Goal: Transaction & Acquisition: Purchase product/service

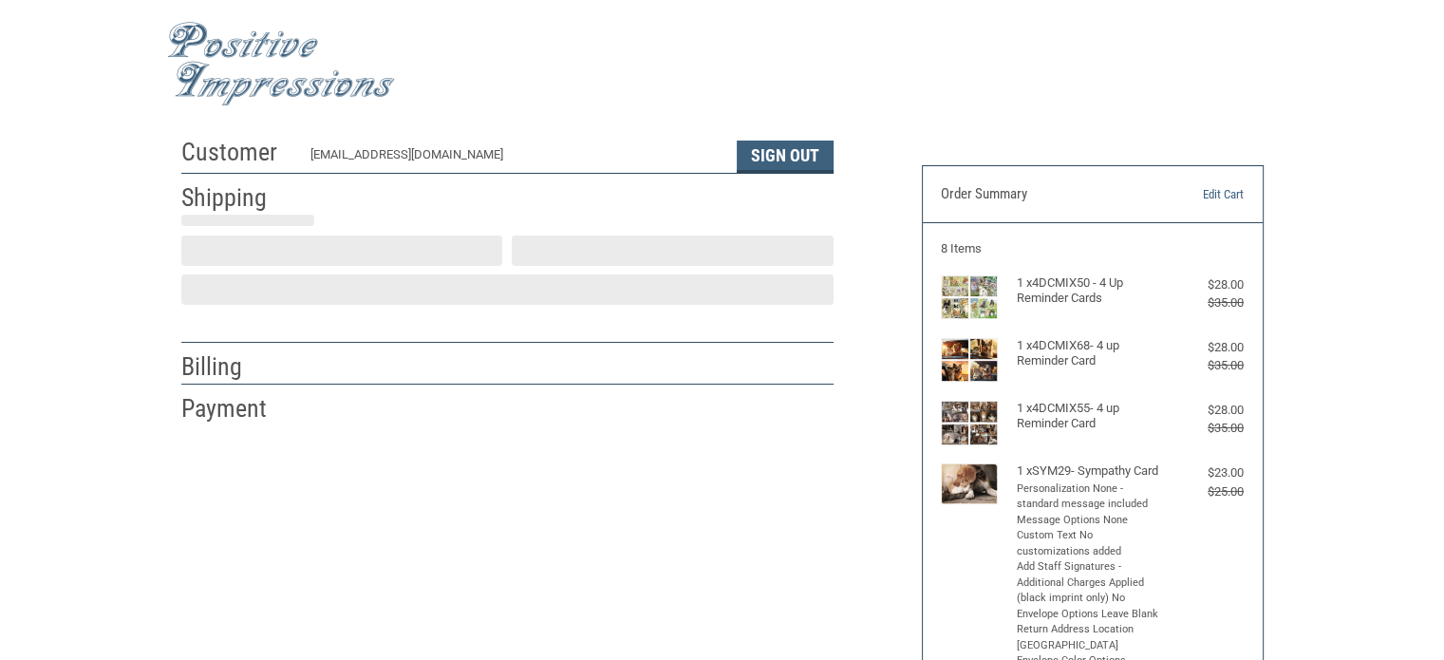
scroll to position [42, 0]
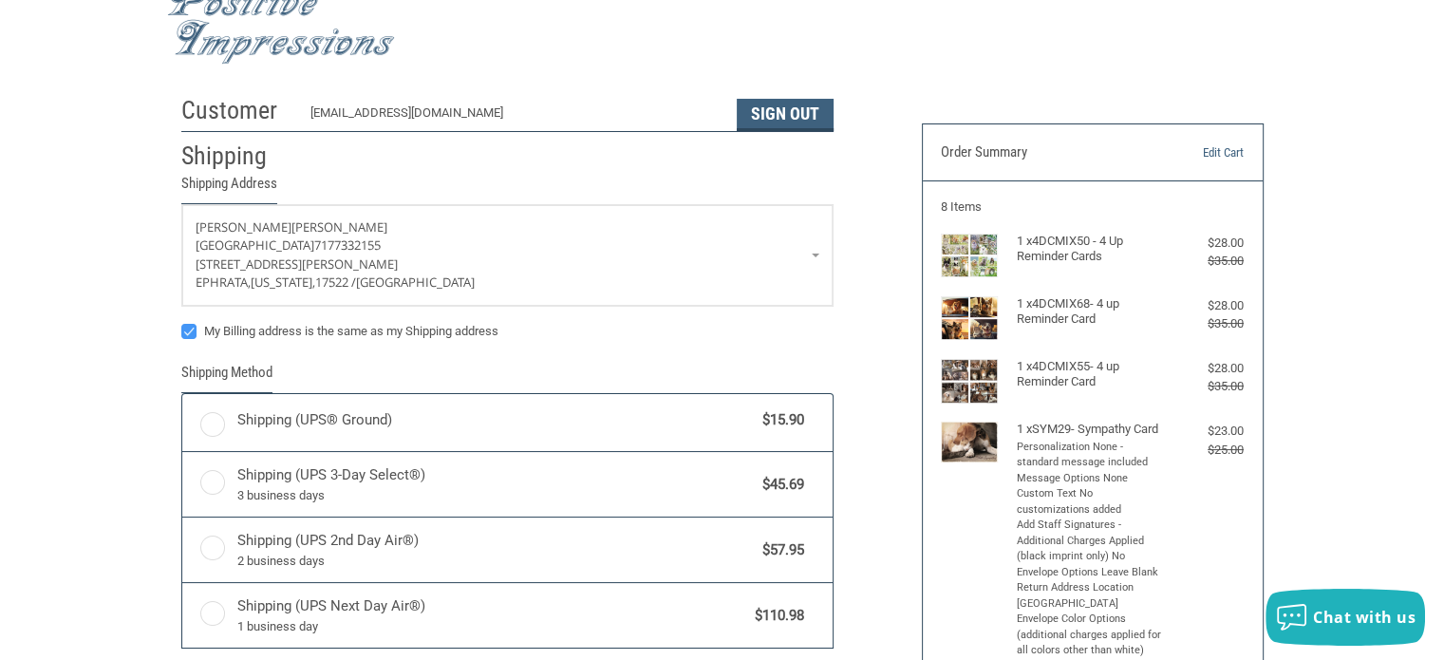
radio input "true"
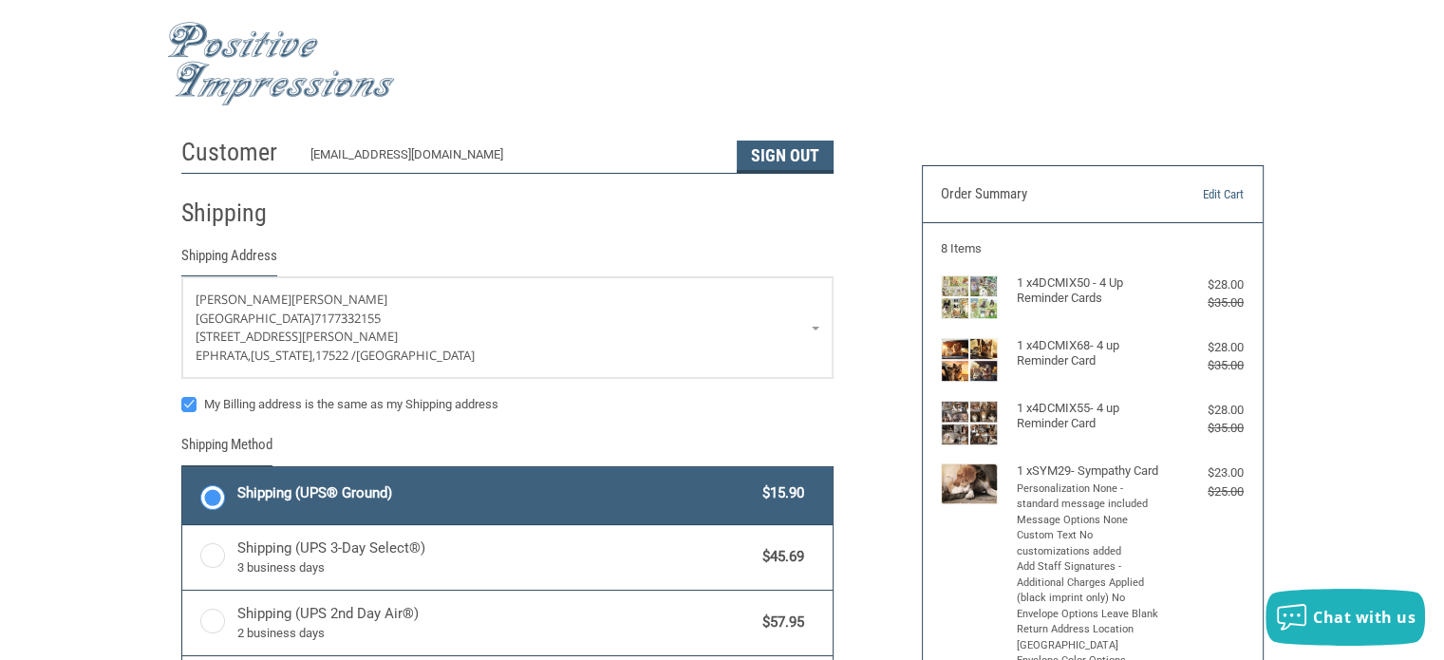
scroll to position [0, 0]
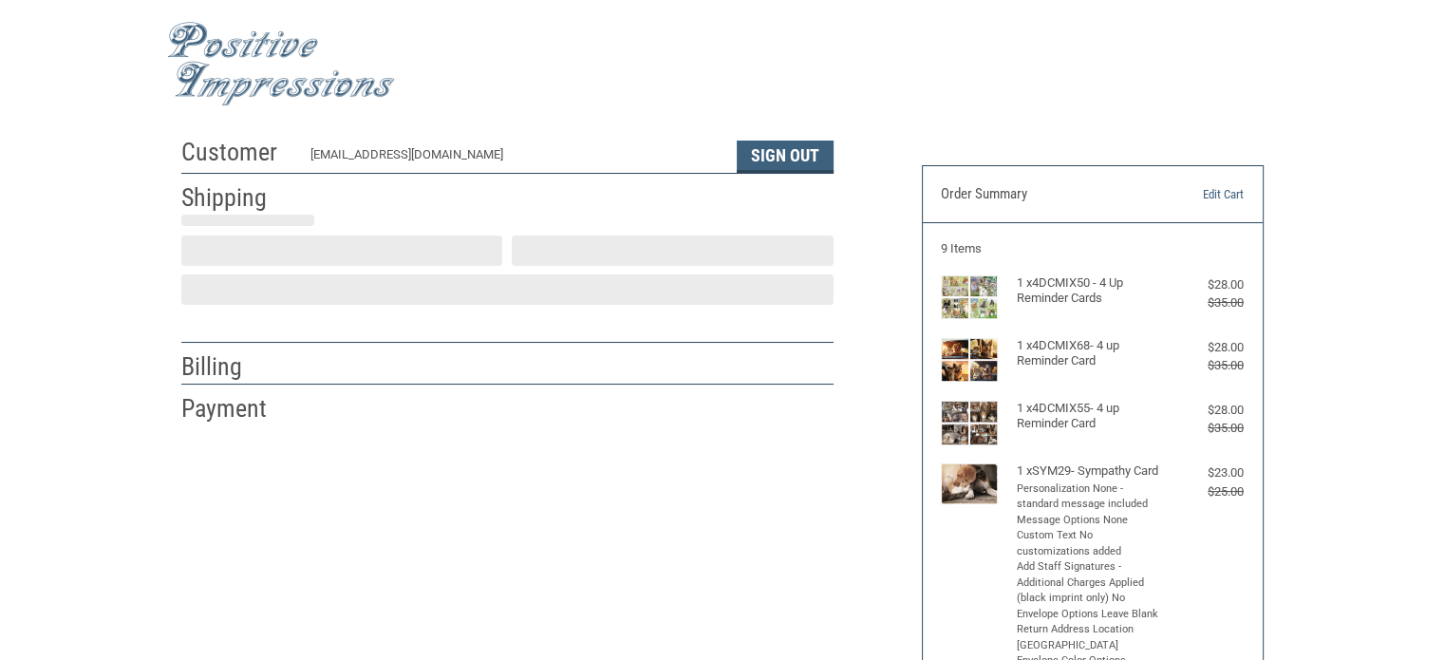
scroll to position [42, 0]
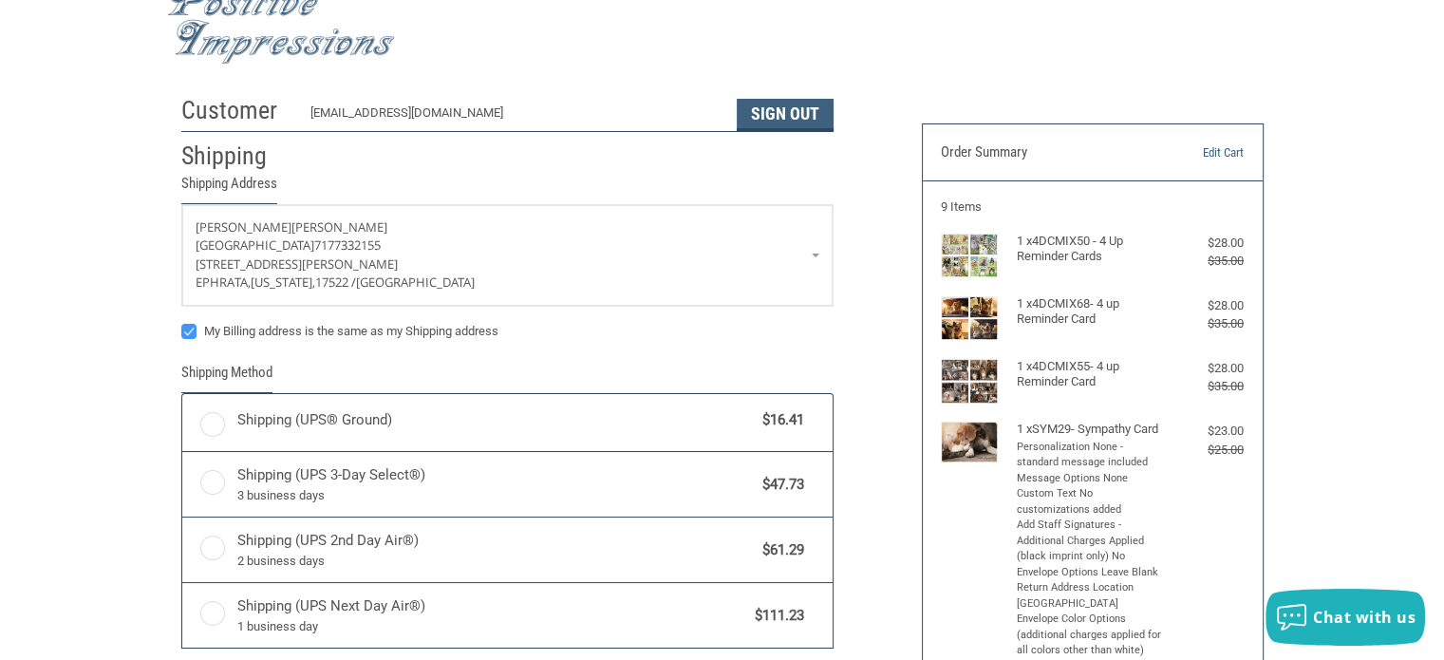
radio input "true"
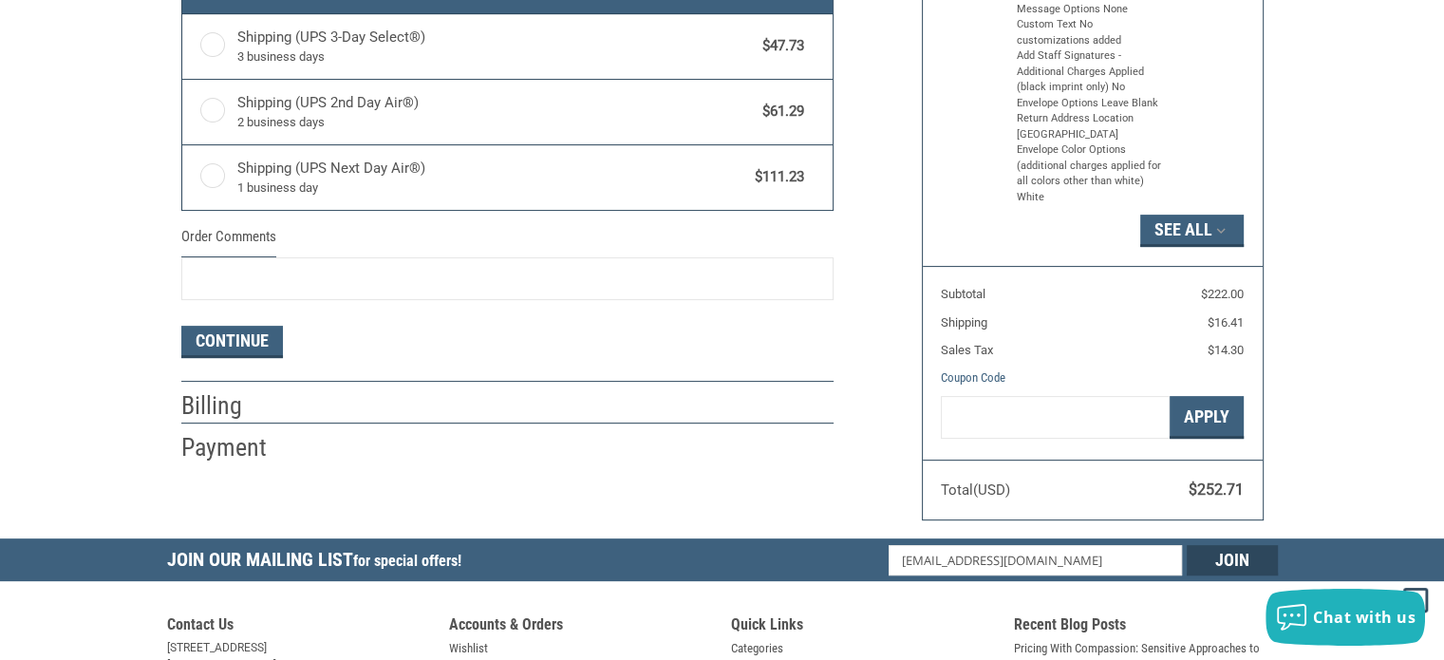
scroll to position [512, 0]
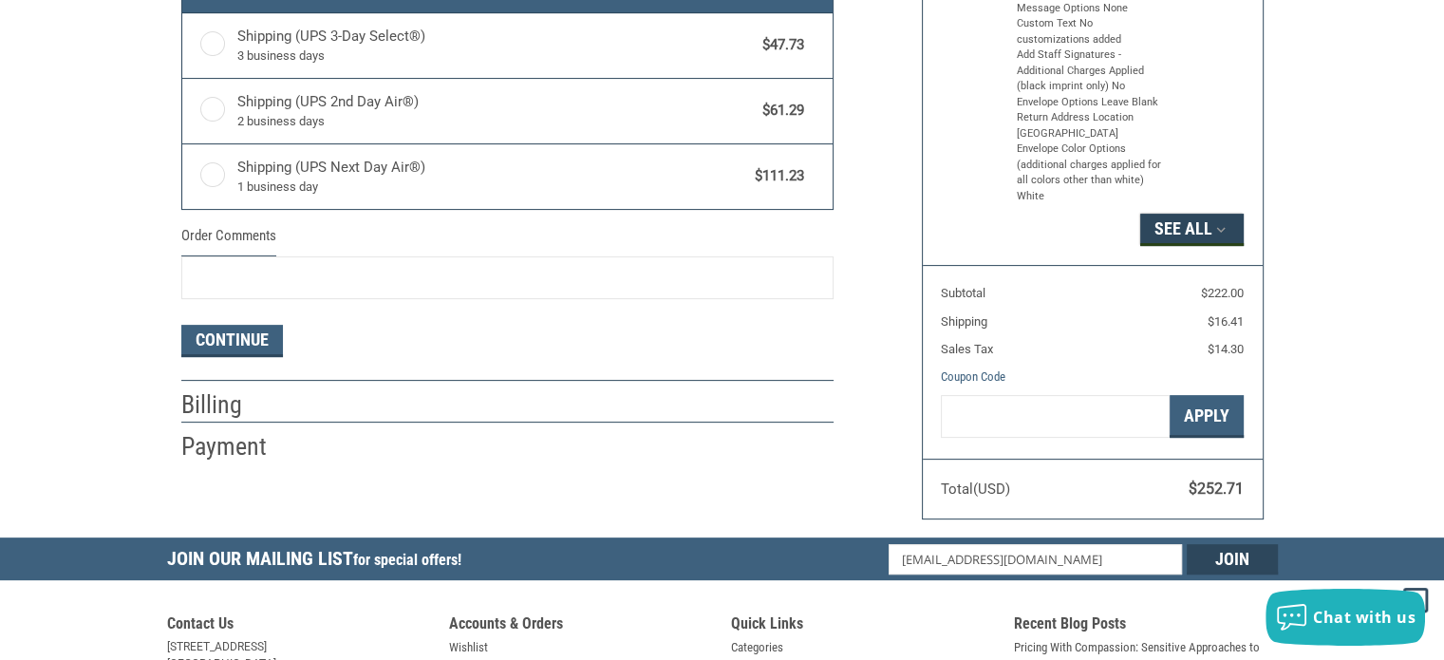
click at [1200, 238] on button "See All" at bounding box center [1192, 230] width 104 height 32
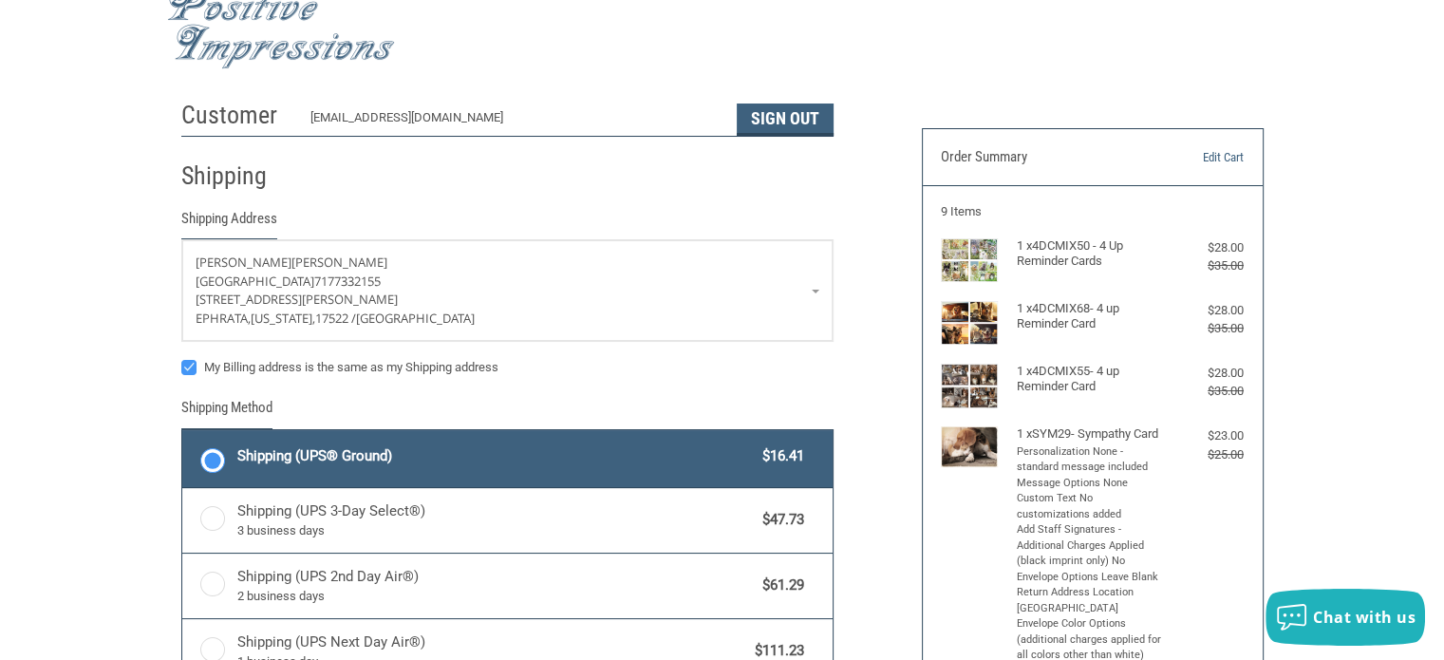
scroll to position [11, 0]
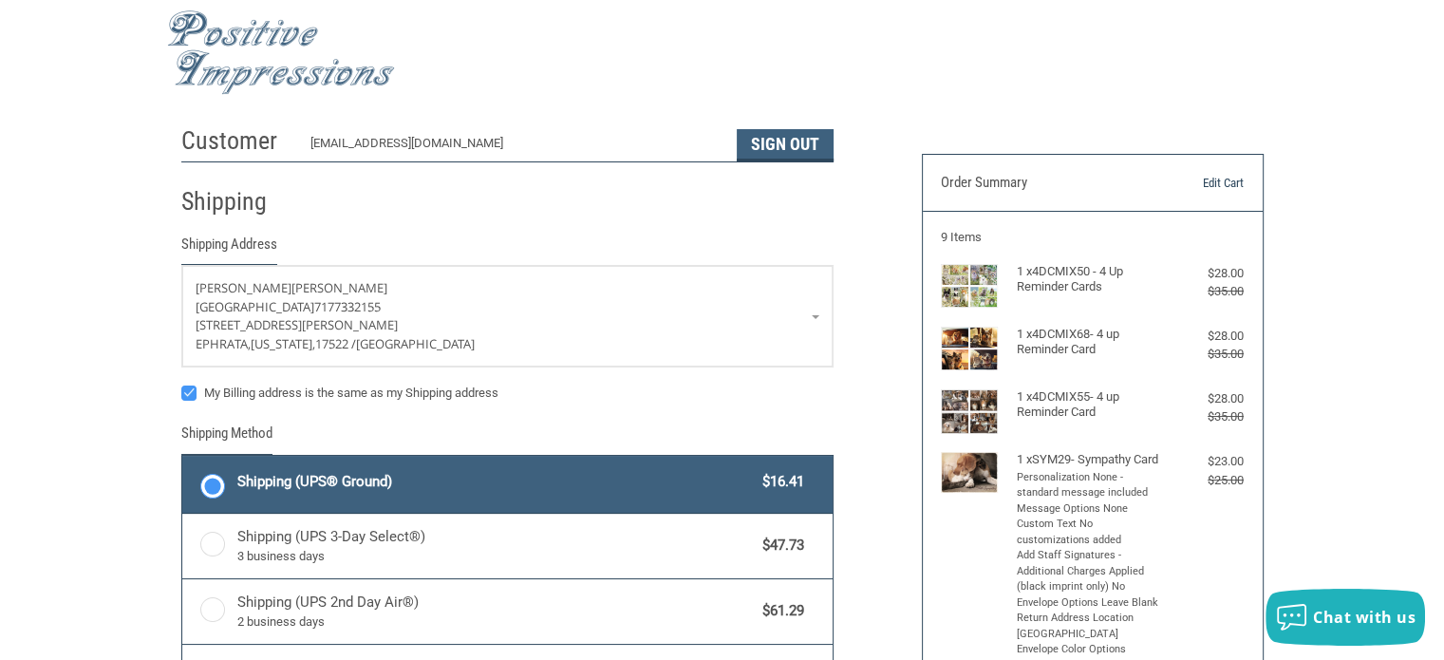
click at [1227, 174] on link "Edit Cart" at bounding box center [1195, 183] width 97 height 19
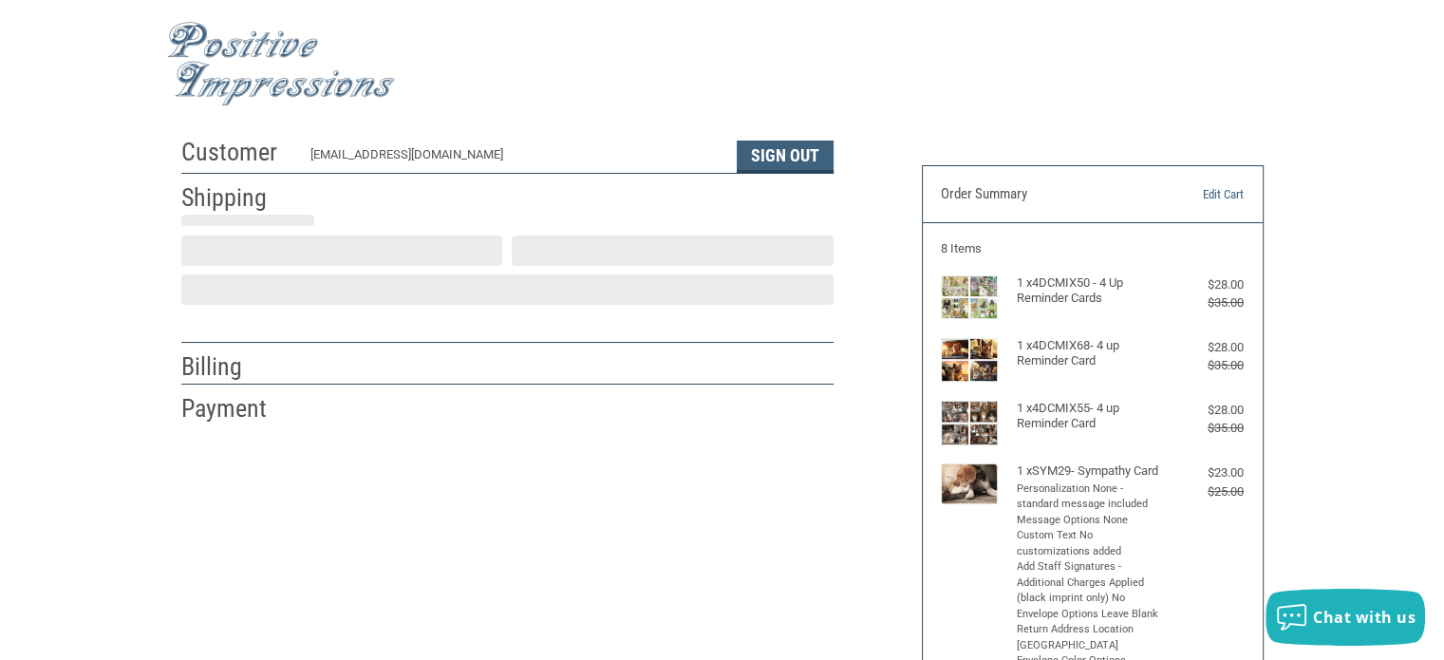
scroll to position [42, 0]
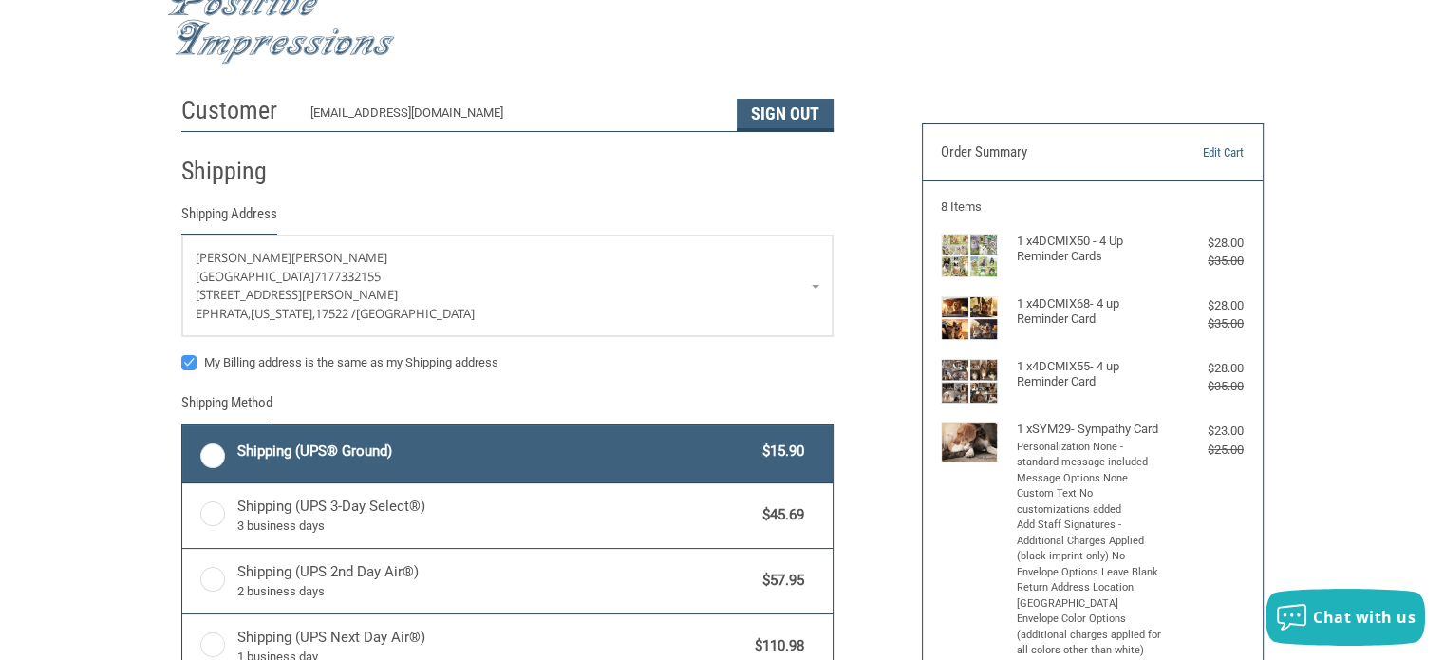
radio input "true"
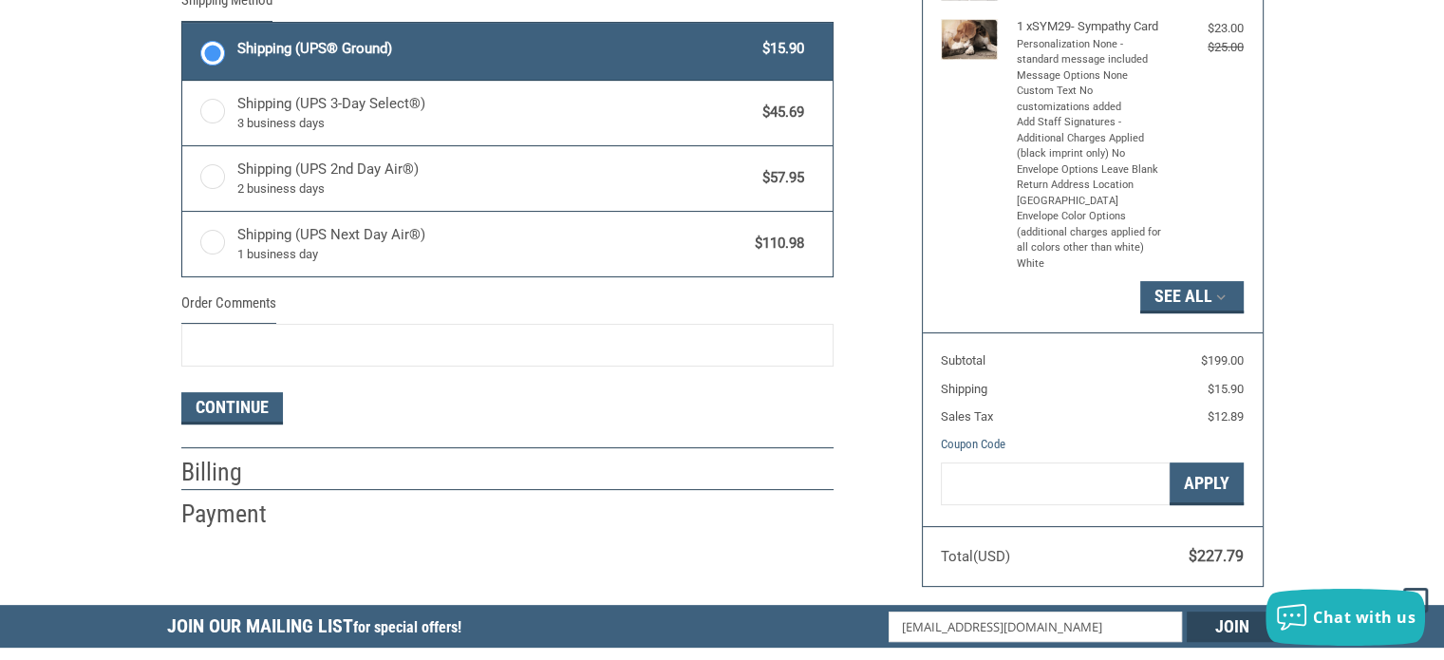
scroll to position [446, 0]
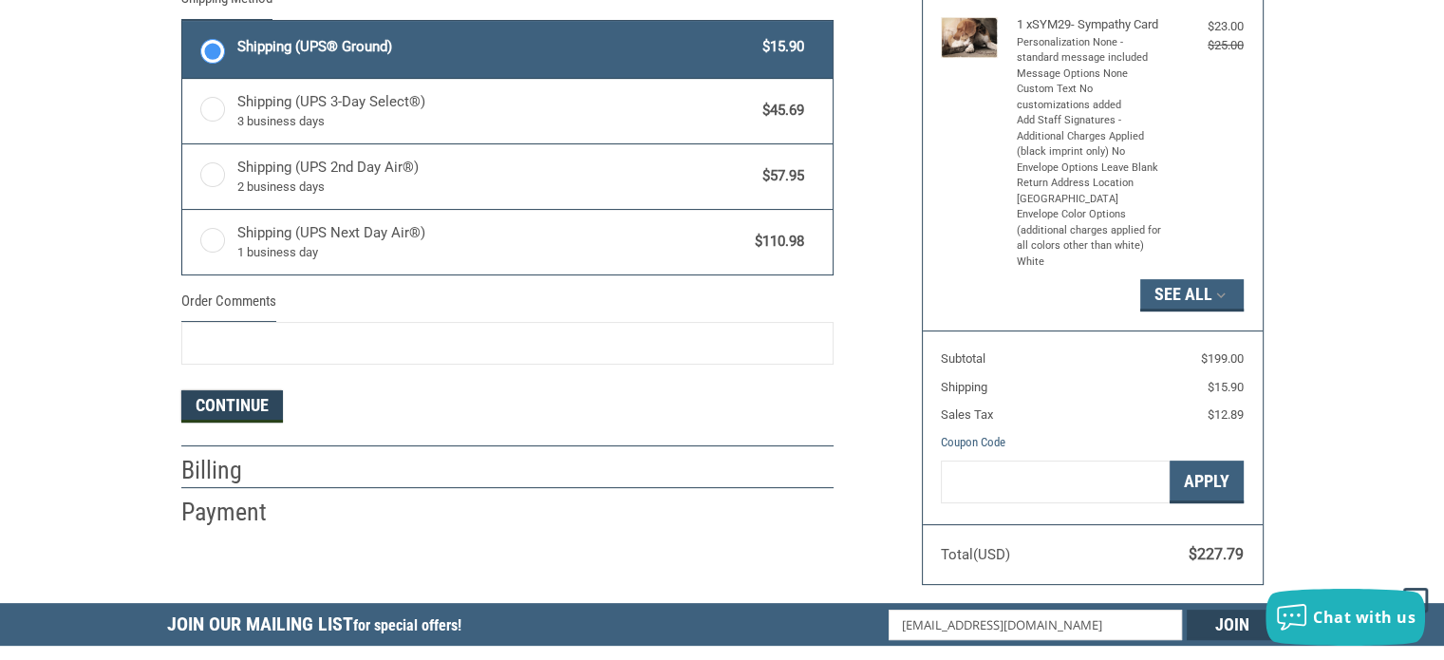
click at [241, 414] on button "Continue" at bounding box center [232, 406] width 102 height 32
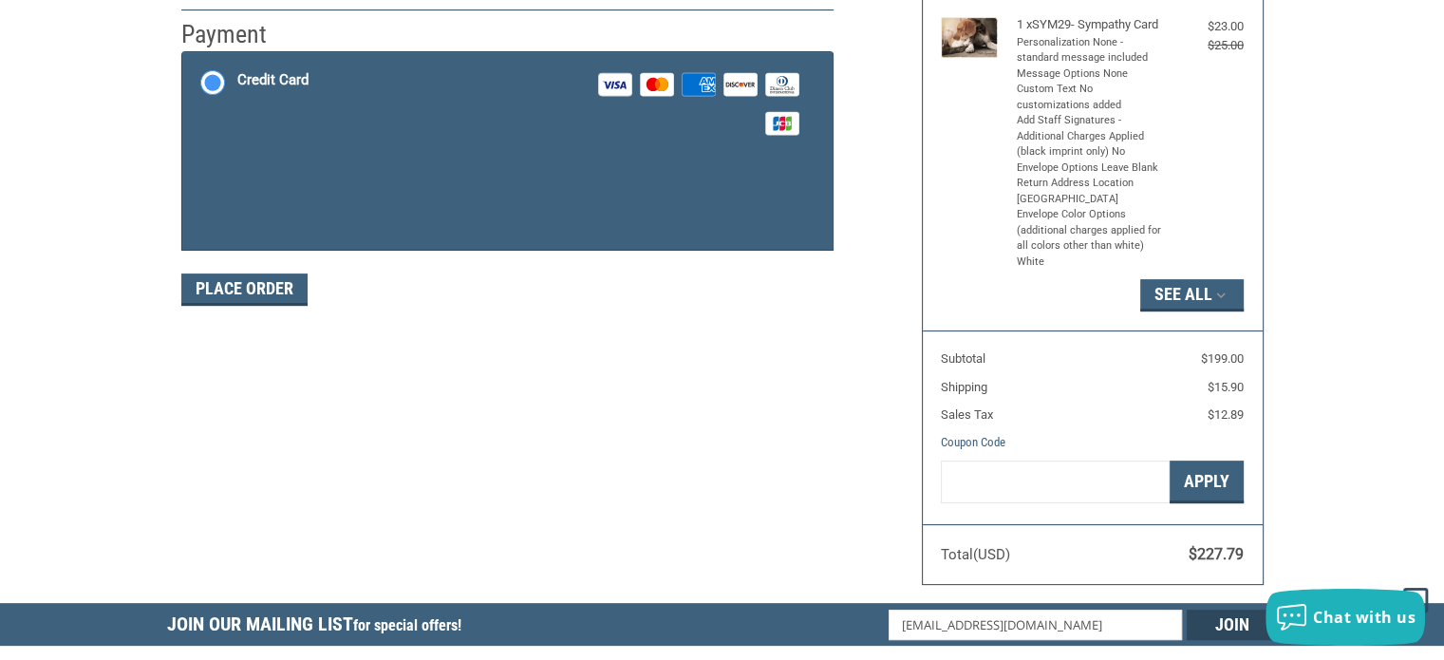
scroll to position [371, 0]
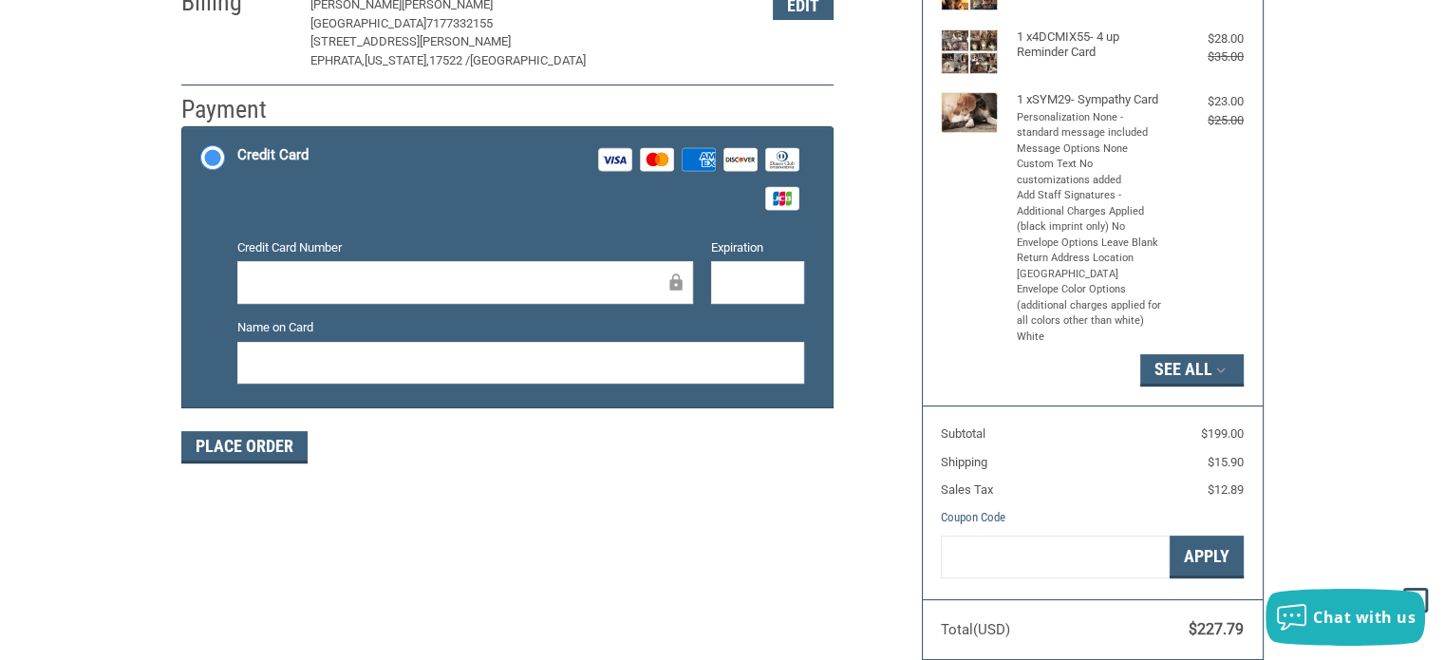
click at [347, 257] on div "Credit Card Number" at bounding box center [465, 272] width 474 height 68
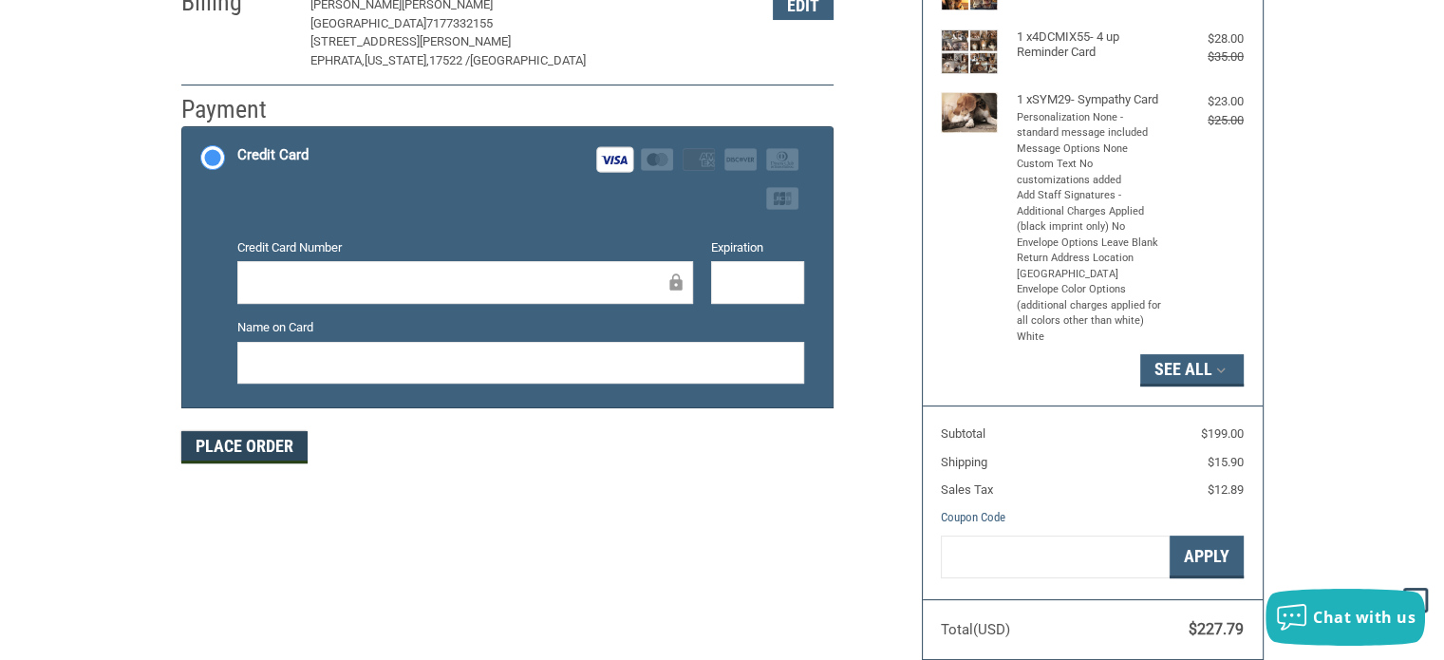
click at [273, 438] on button "Place Order" at bounding box center [244, 447] width 126 height 32
